Goal: Information Seeking & Learning: Learn about a topic

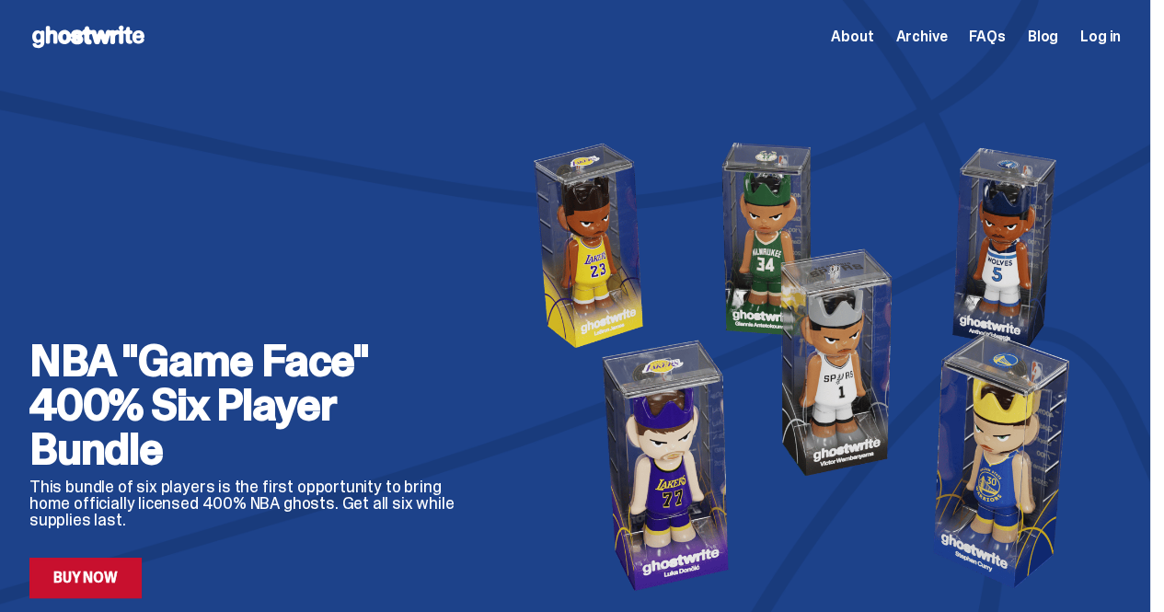
click at [852, 39] on span "About" at bounding box center [852, 36] width 42 height 15
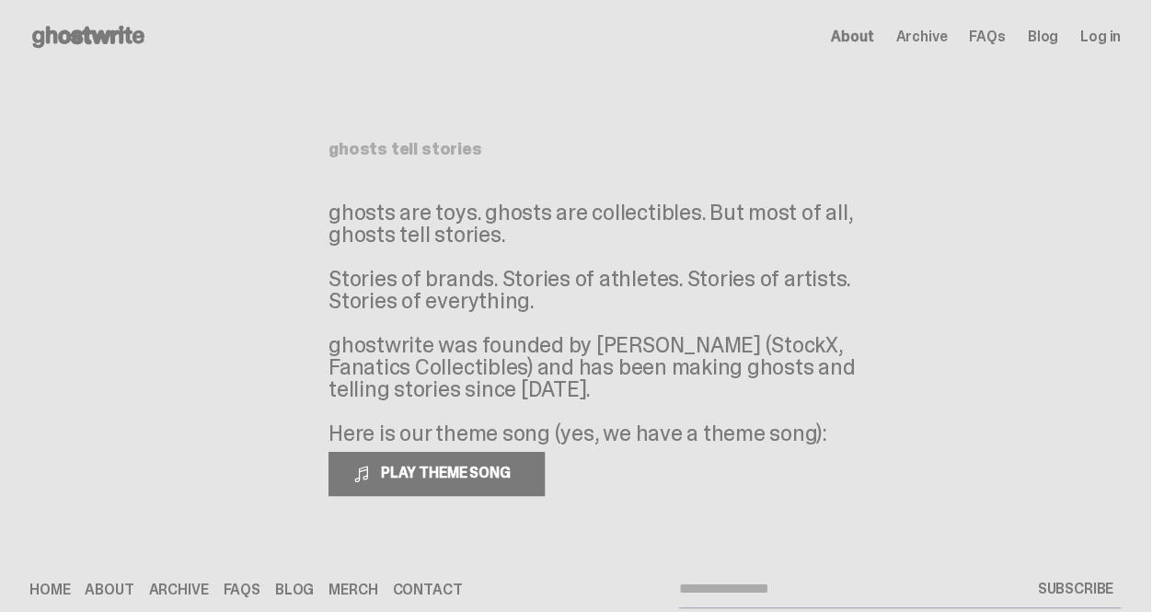
click at [946, 39] on span "Archive" at bounding box center [921, 36] width 52 height 15
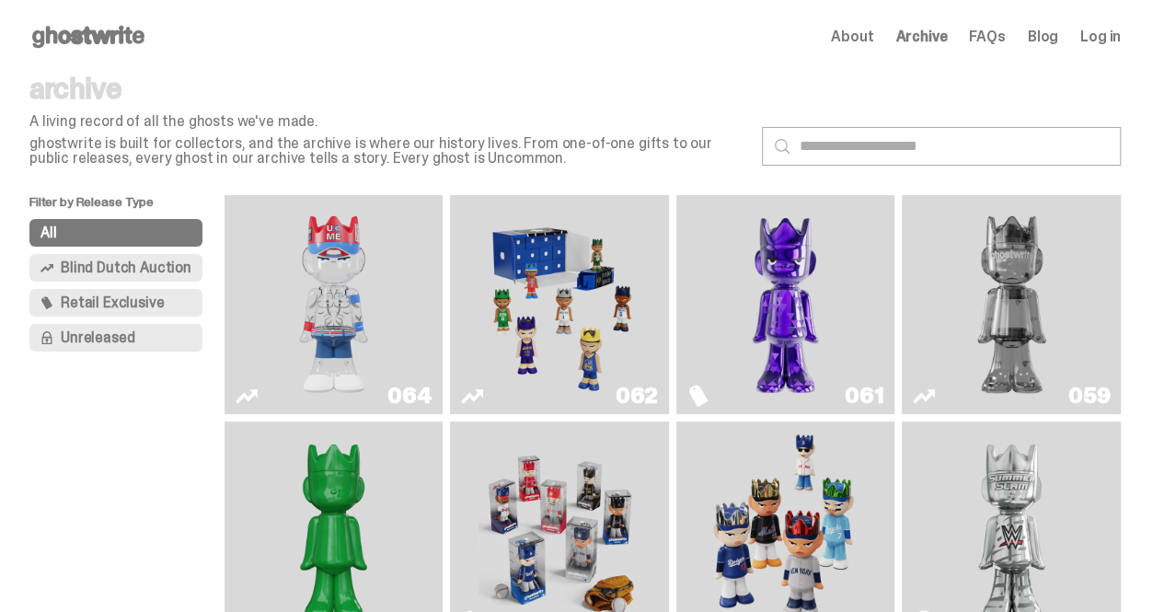
click at [1003, 36] on span "FAQs" at bounding box center [987, 36] width 36 height 15
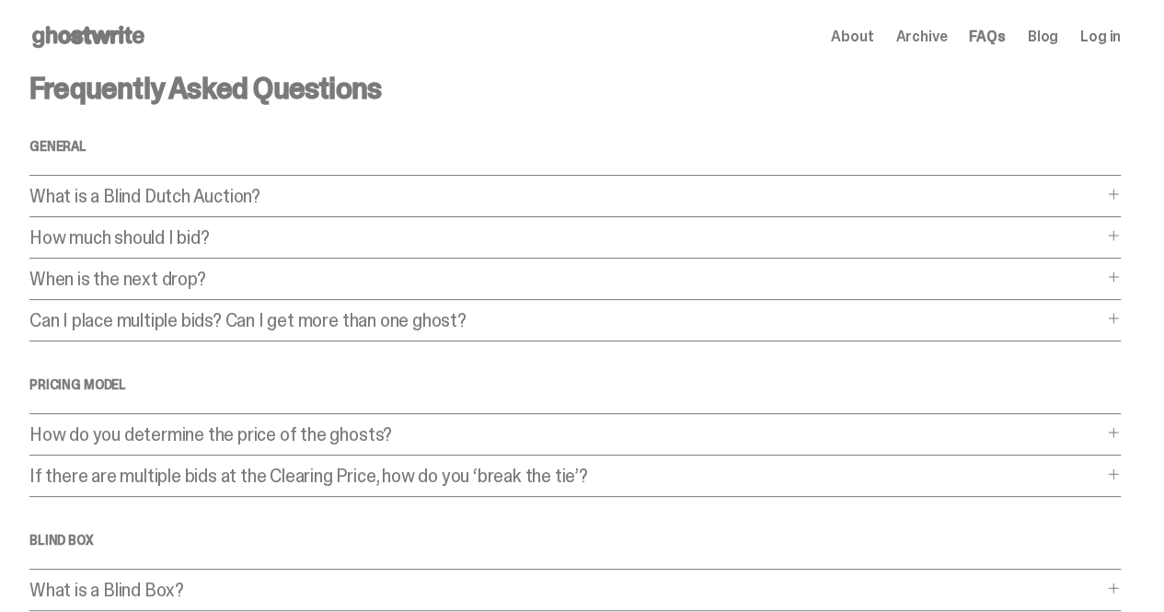
click at [387, 203] on p "What is a Blind Dutch Auction?" at bounding box center [565, 196] width 1073 height 18
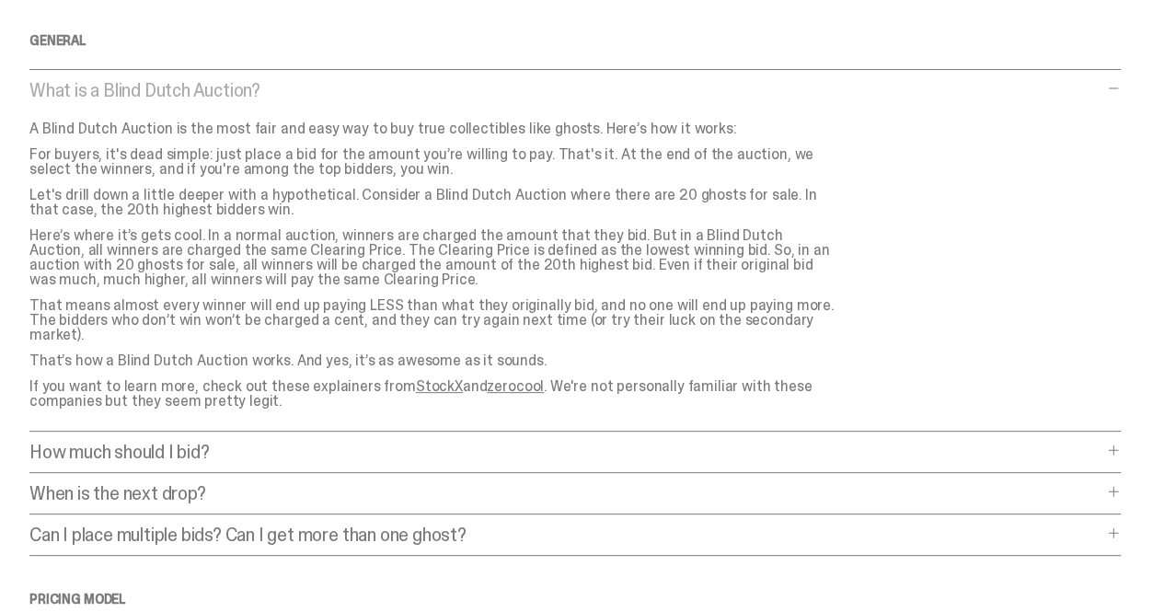
scroll to position [105, 0]
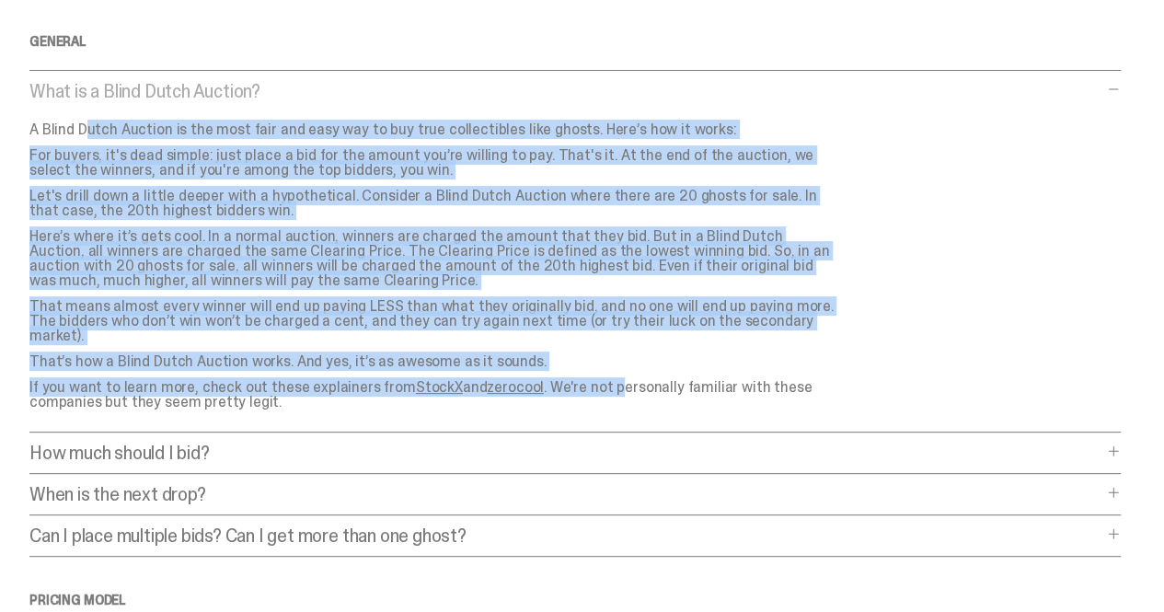
drag, startPoint x: 46, startPoint y: 124, endPoint x: 613, endPoint y: 358, distance: 612.9
click at [613, 358] on div "A Blind Dutch Auction is the most fair and easy way to buy true collectibles li…" at bounding box center [441, 265] width 824 height 287
click at [366, 235] on p "Here’s where it’s gets cool. In a normal auction, winners are charged the amoun…" at bounding box center [433, 258] width 809 height 59
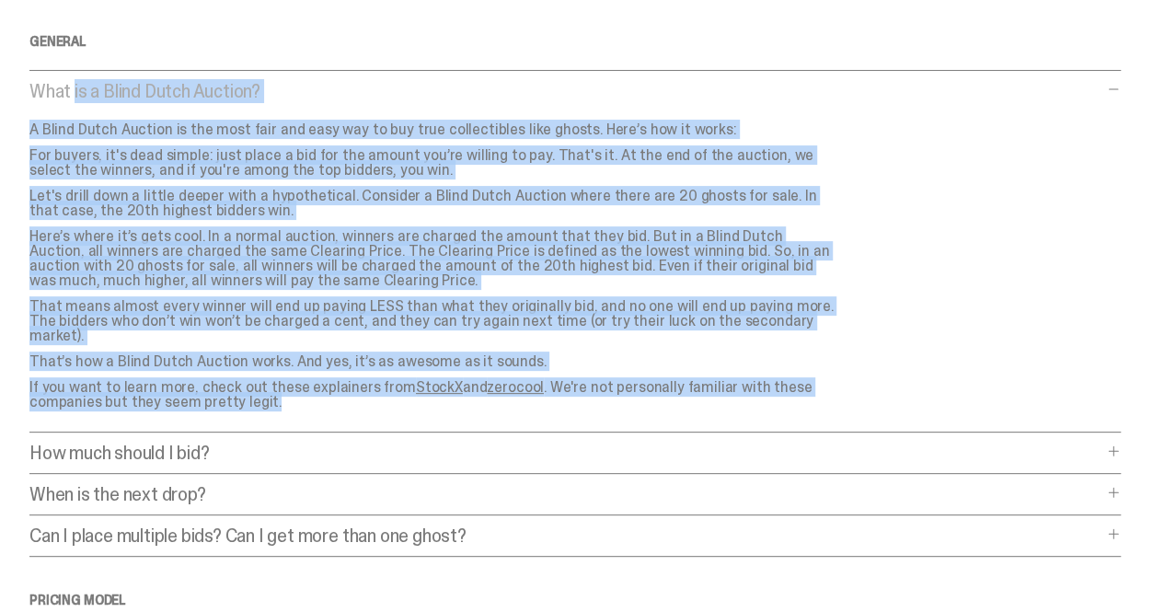
drag, startPoint x: 33, startPoint y: 86, endPoint x: 648, endPoint y: 393, distance: 687.0
click at [648, 393] on div "Frequently Asked Questions General What is a Blind Dutch Auction? What is a Bli…" at bounding box center [575, 615] width 1150 height 1292
copy div "Lore ip d Sitam Conse Adipisc? E Seddo Eiusm Tempori ut lab etdo magn ali enim …"
click at [888, 354] on div "What is a Blind Dutch Auction? What is a Blind Dutch Auction? A Blind Dutch Auc…" at bounding box center [574, 257] width 1091 height 350
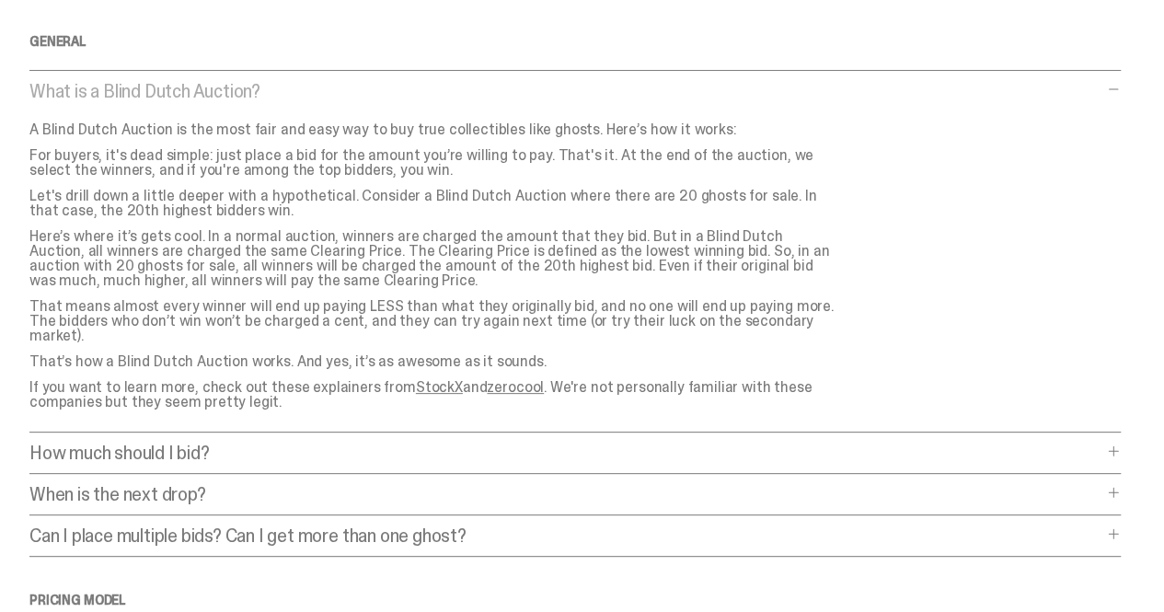
click at [596, 426] on div "Frequently Asked Questions General What is a Blind Dutch Auction? What is a Bli…" at bounding box center [574, 615] width 1091 height 1292
click at [590, 443] on p "How much should I bid?" at bounding box center [565, 452] width 1073 height 18
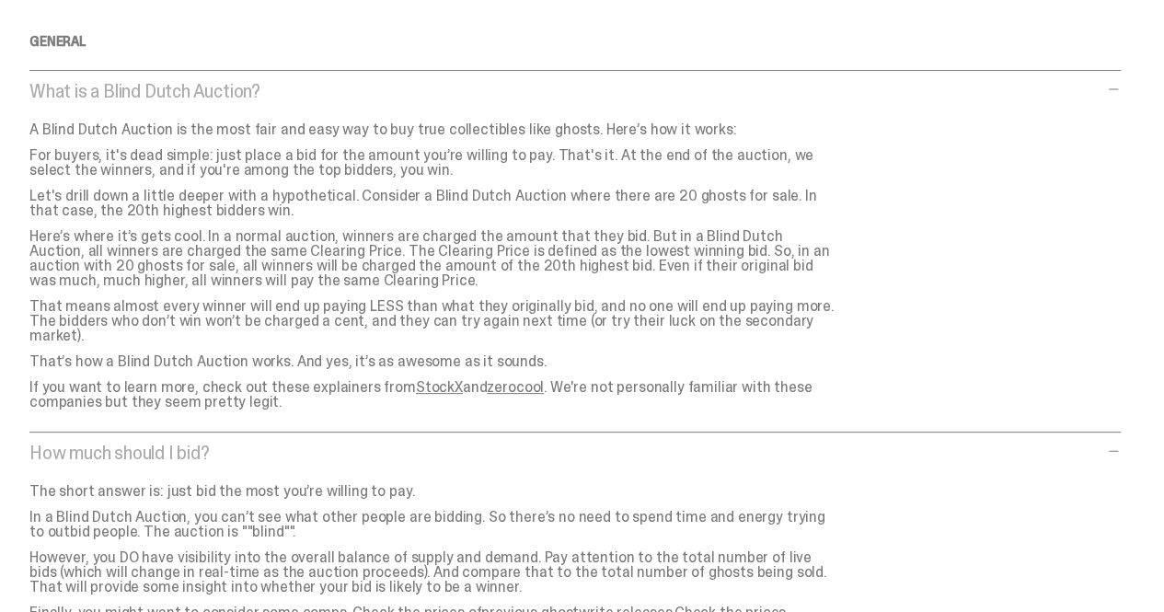
click at [436, 377] on link "StockX" at bounding box center [439, 386] width 47 height 19
